Goal: Use online tool/utility

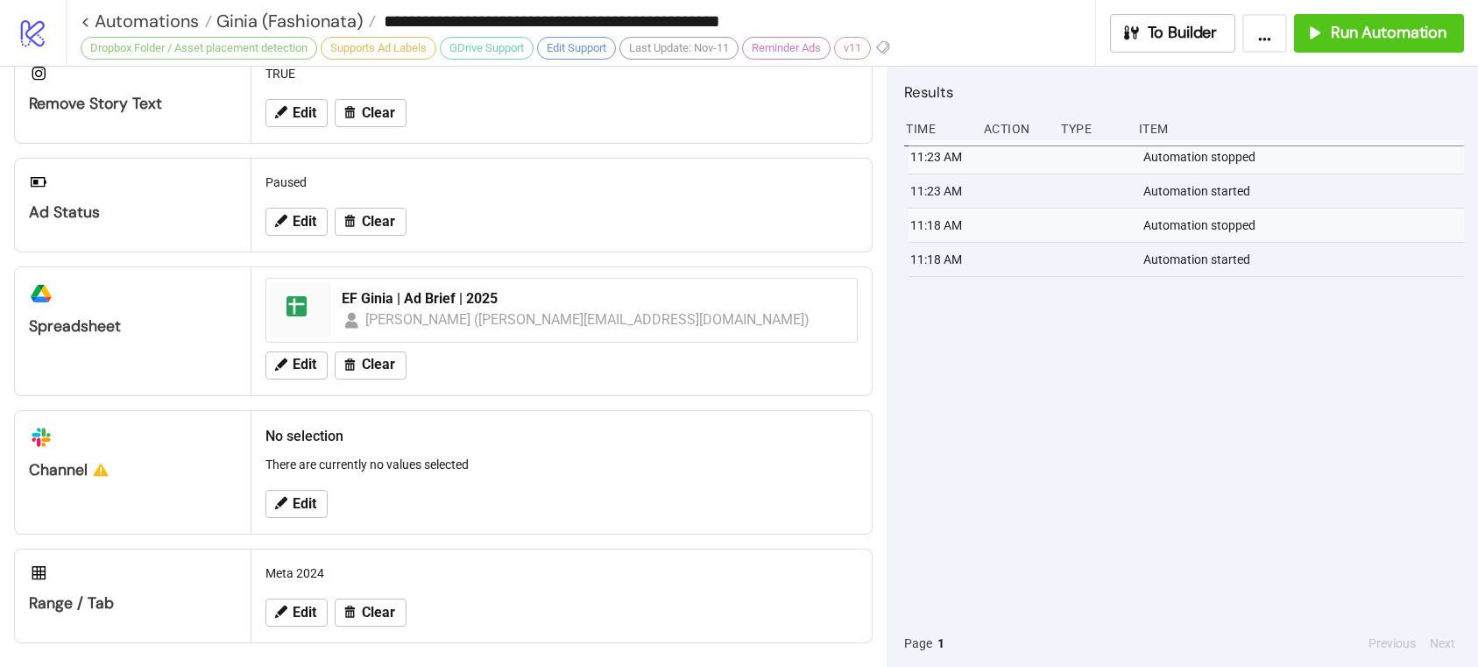
scroll to position [674, 0]
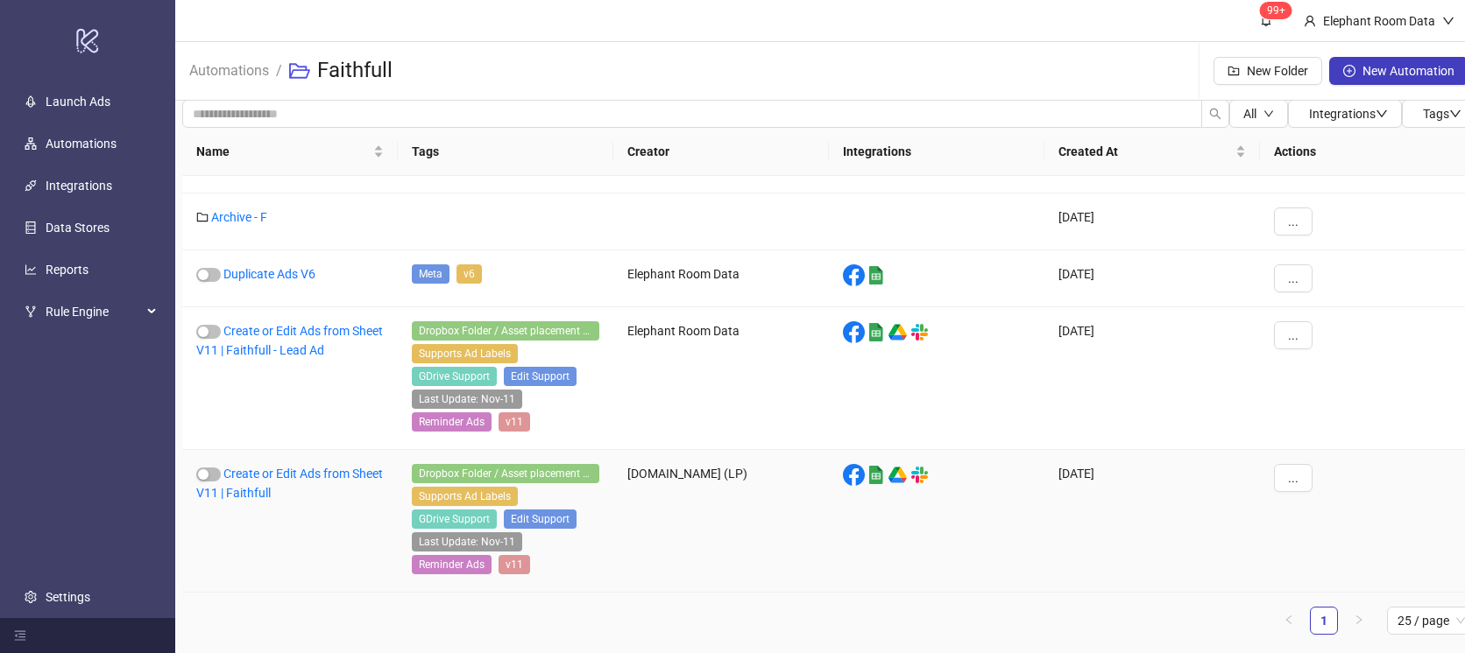
scroll to position [13, 0]
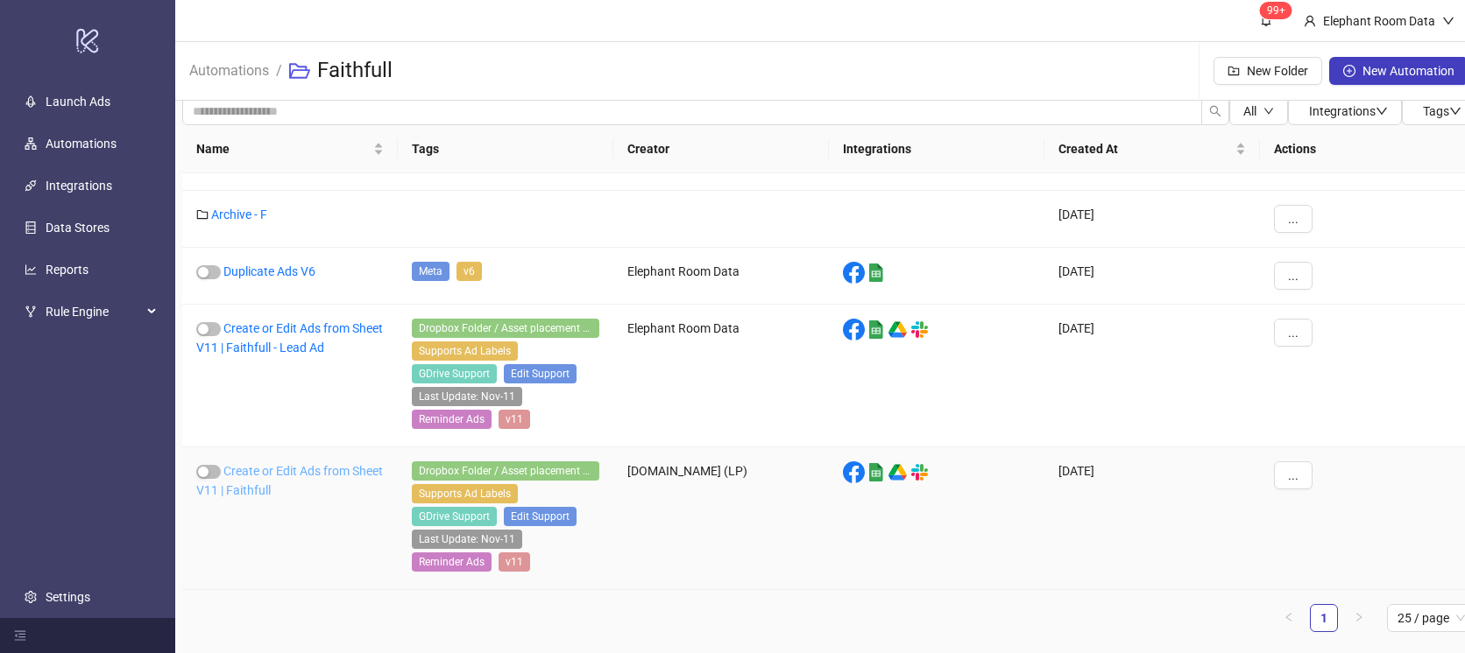
click at [293, 487] on link "Create or Edit Ads from Sheet V11 | Faithfull" at bounding box center [289, 480] width 187 height 33
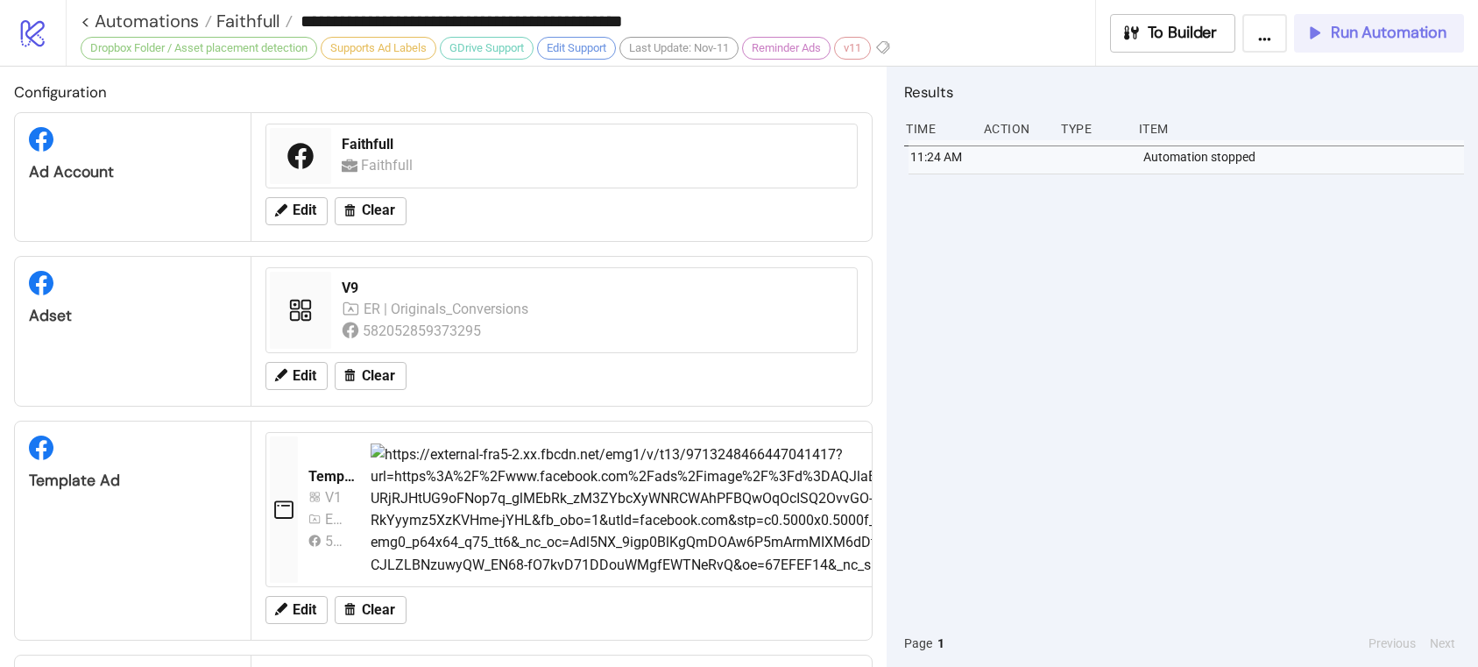
click at [1339, 32] on span "Run Automation" at bounding box center [1389, 33] width 116 height 20
